Goal: Information Seeking & Learning: Learn about a topic

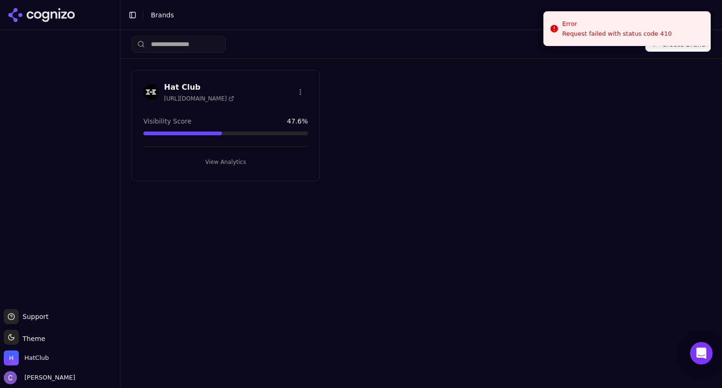
click at [237, 159] on button "View Analytics" at bounding box center [225, 162] width 164 height 15
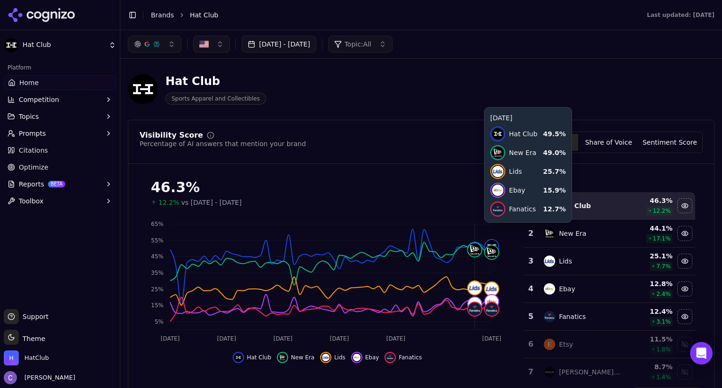
click at [171, 47] on button "button" at bounding box center [155, 44] width 54 height 17
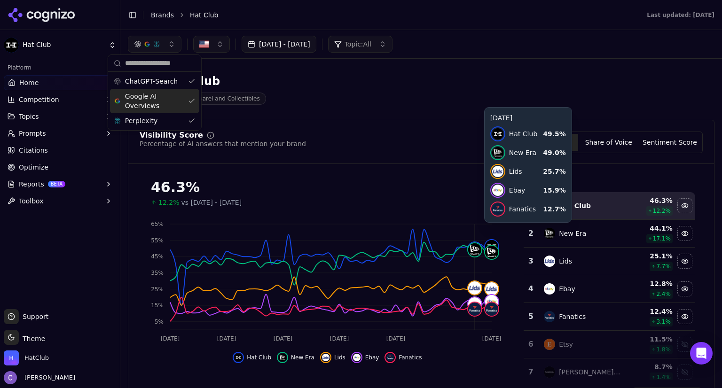
click at [190, 101] on div "Google AI Overviews" at bounding box center [154, 101] width 89 height 24
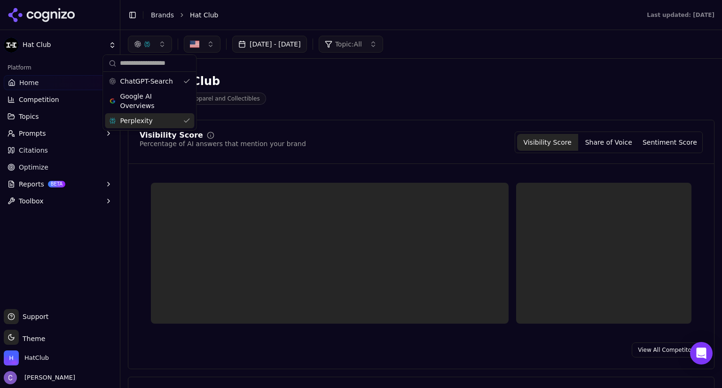
click at [186, 118] on div "Perplexity" at bounding box center [149, 120] width 89 height 15
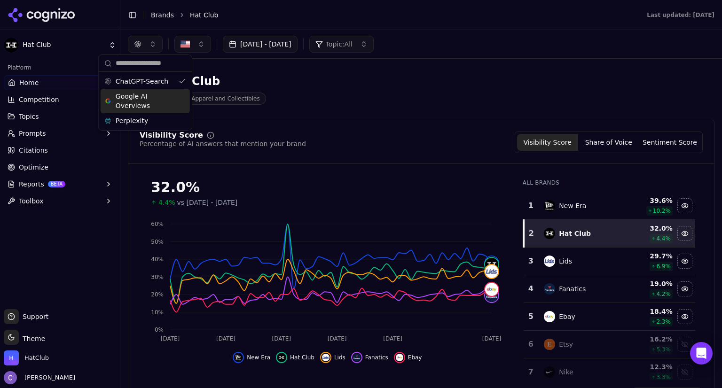
click at [178, 101] on div "Google AI Overviews" at bounding box center [145, 101] width 89 height 24
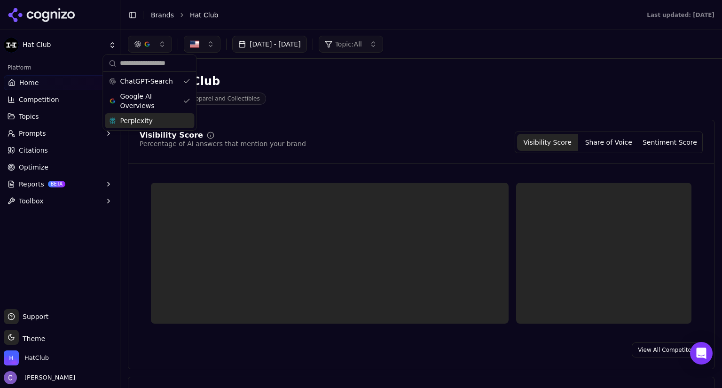
click at [184, 121] on div "Perplexity" at bounding box center [149, 120] width 89 height 15
